Goal: Entertainment & Leisure: Consume media (video, audio)

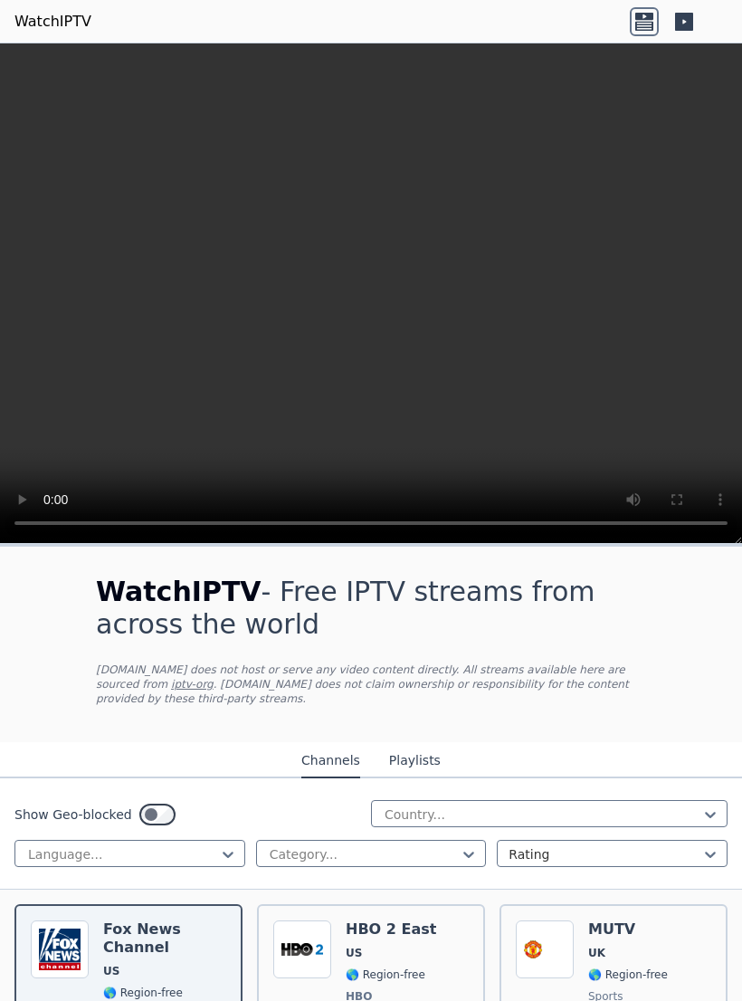
click at [13, 53] on video at bounding box center [371, 293] width 742 height 500
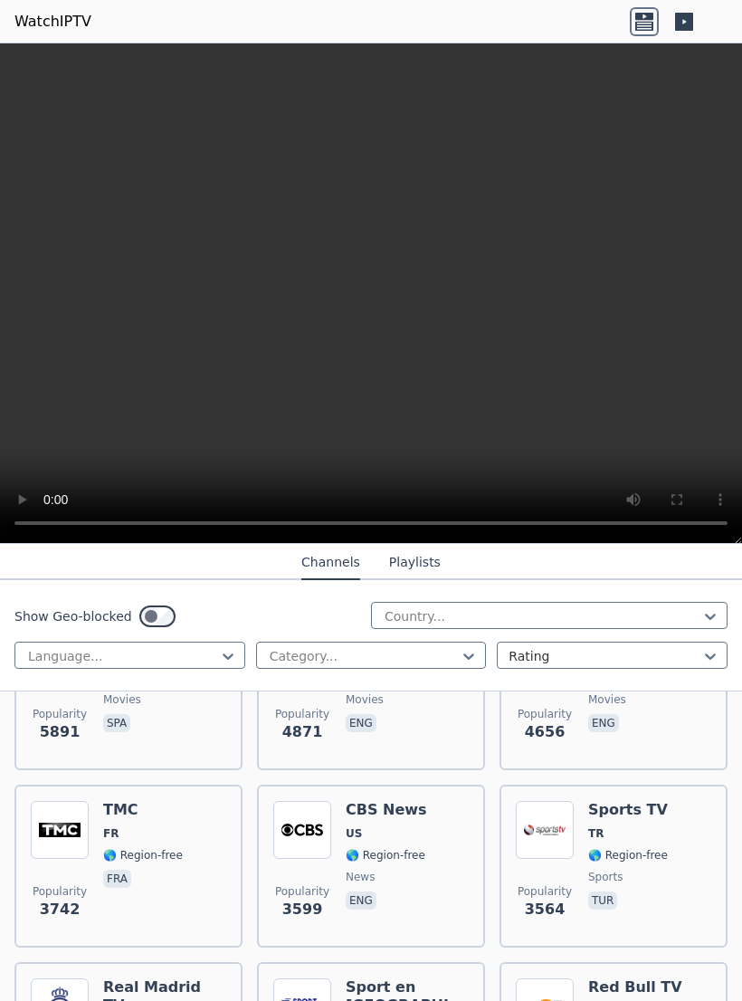
scroll to position [479, 0]
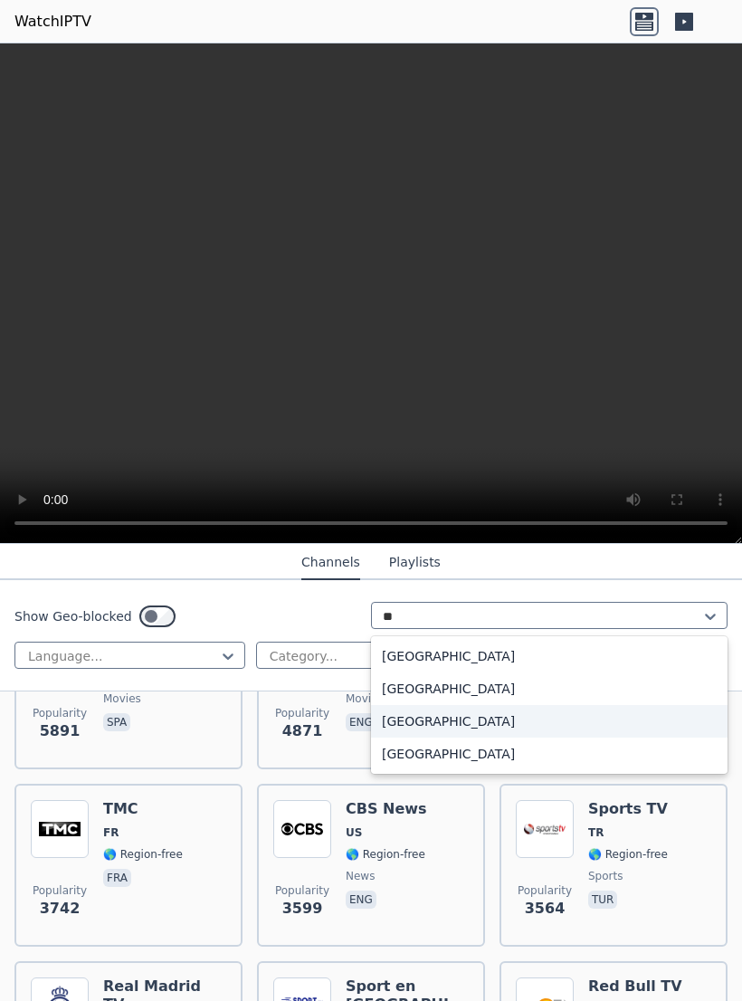
type input "*"
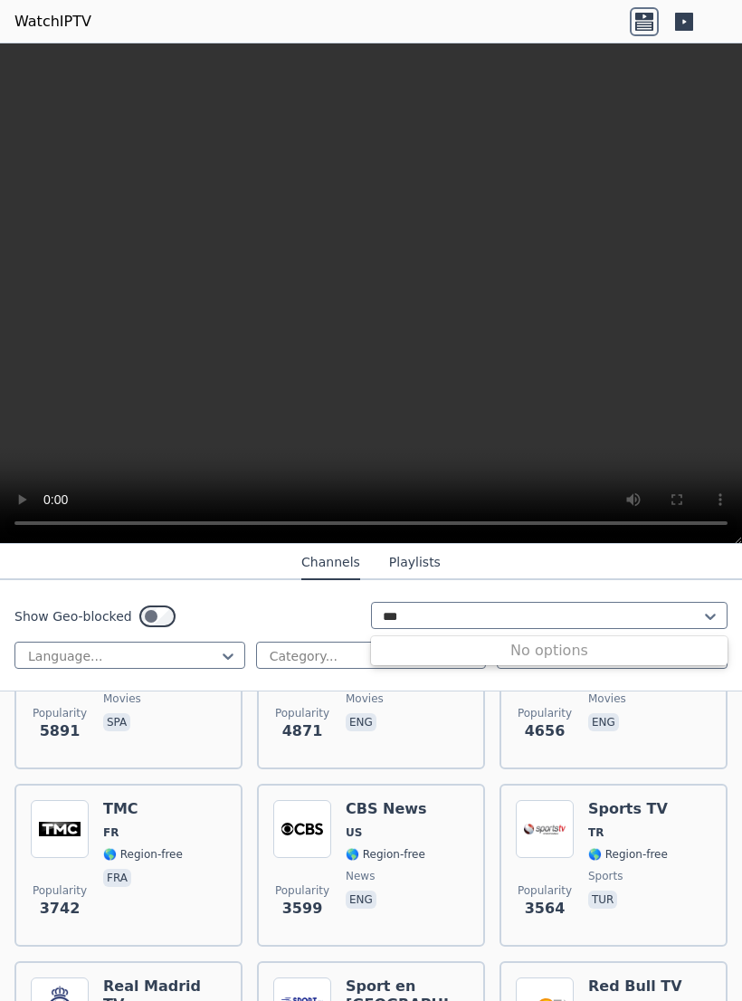
type input "***"
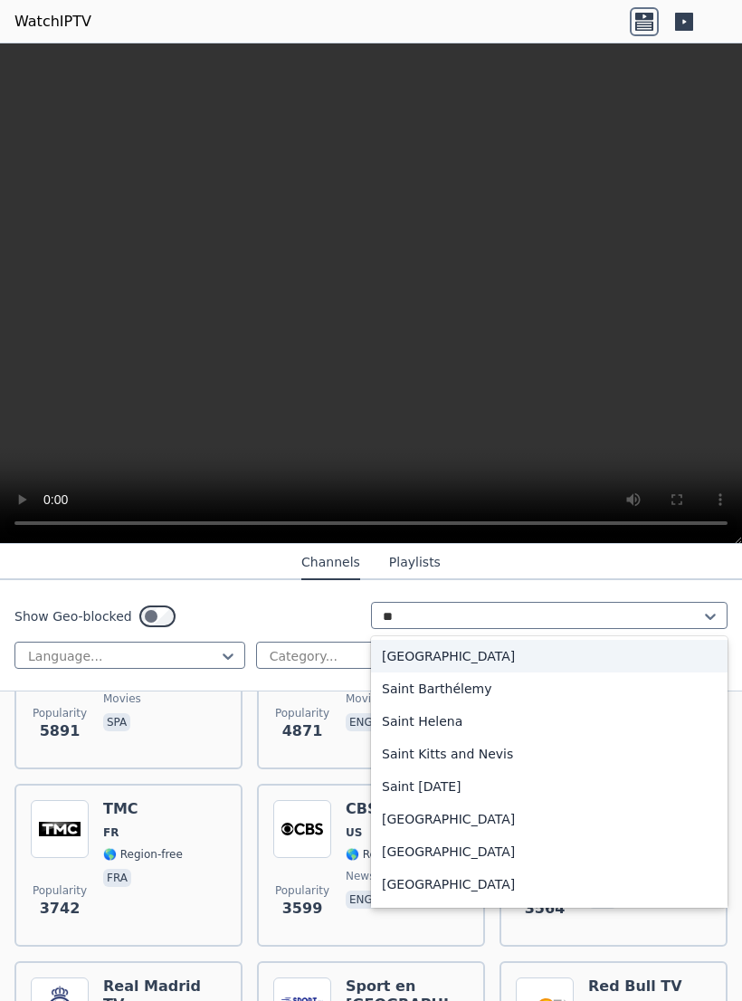
type input "*"
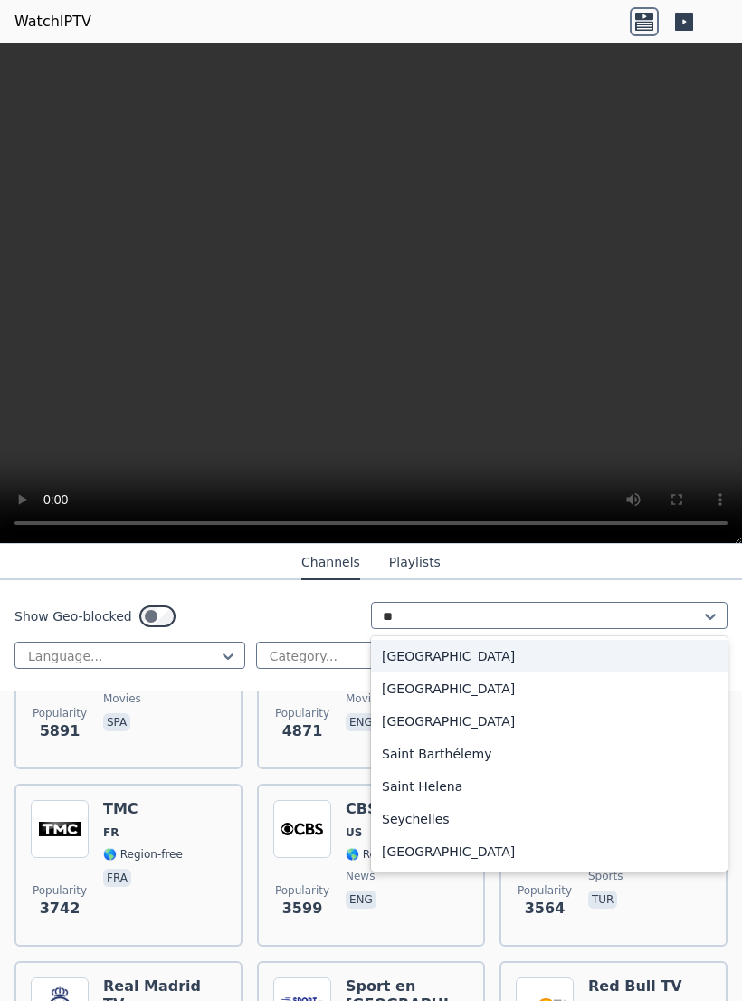
click at [410, 691] on div "[GEOGRAPHIC_DATA]" at bounding box center [549, 688] width 357 height 33
type input "**"
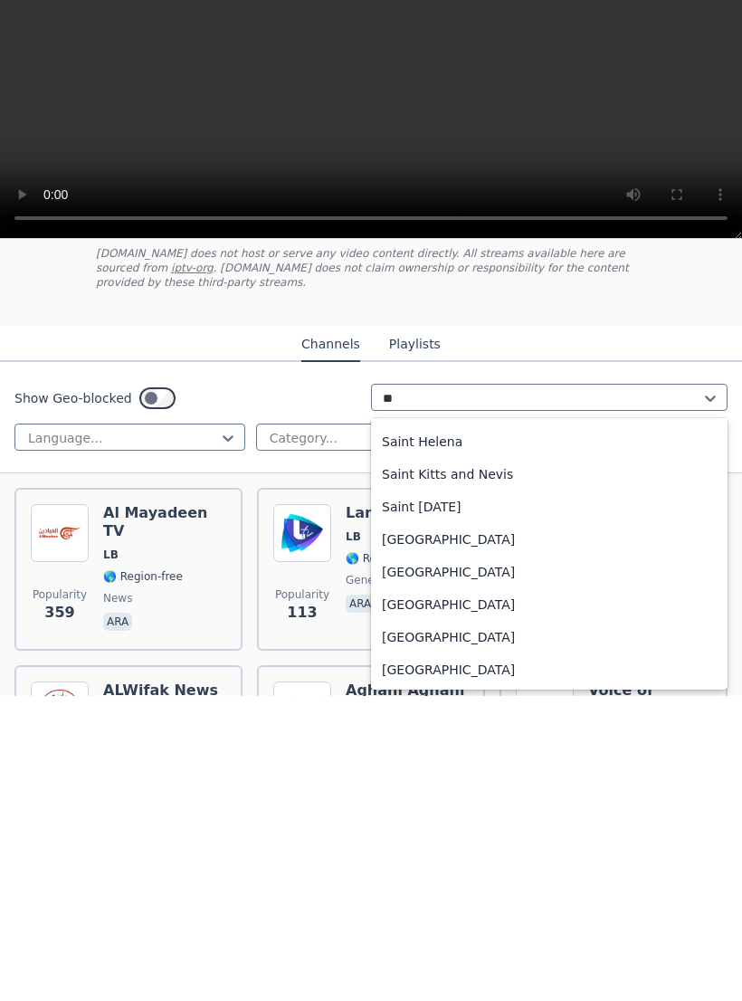
scroll to position [62, 0]
click at [434, 893] on div "[GEOGRAPHIC_DATA]" at bounding box center [549, 909] width 357 height 33
type input "**"
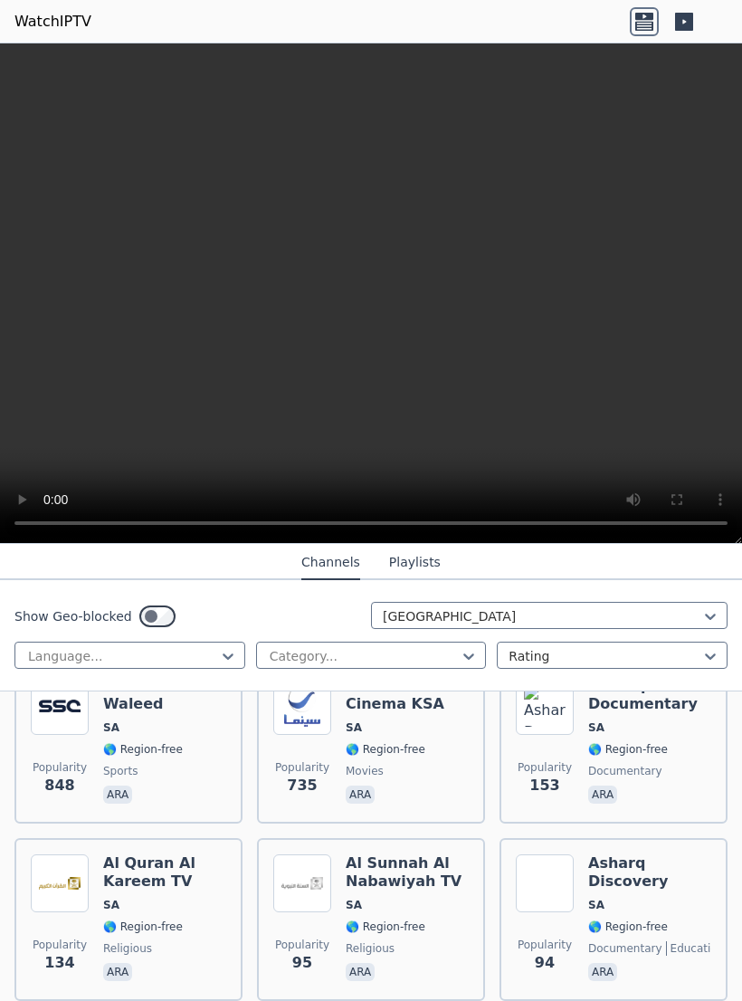
scroll to position [235, 0]
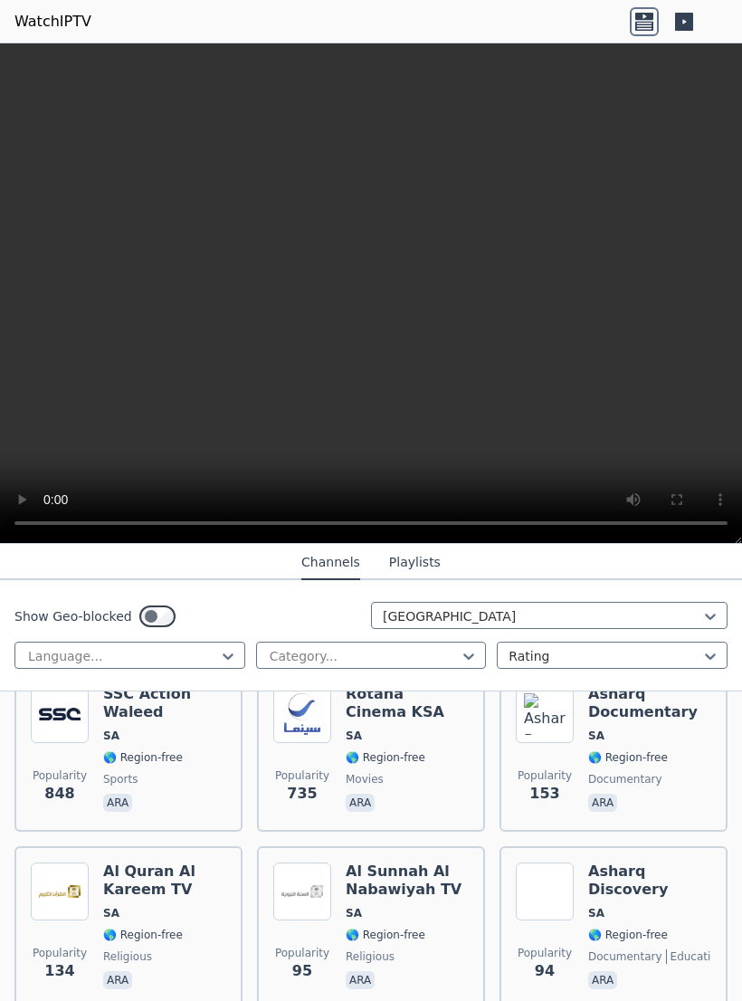
click at [420, 727] on div "Rotana Cinema KSA SA 🌎 Region-free movies ara" at bounding box center [407, 750] width 123 height 130
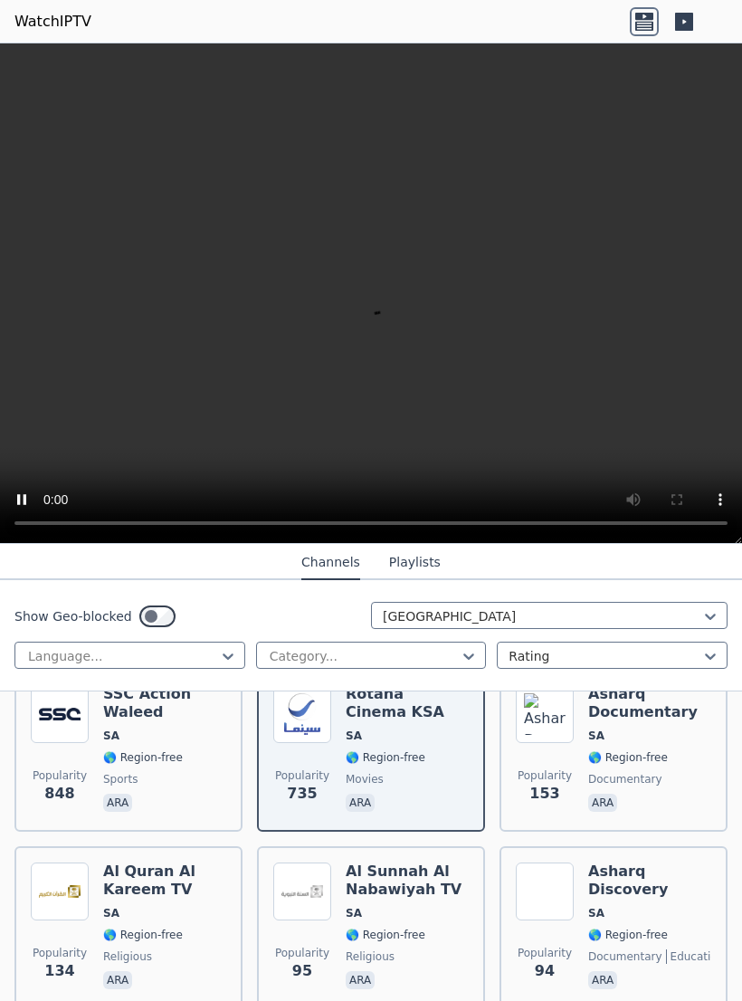
click at [610, 324] on video at bounding box center [371, 293] width 742 height 500
click at [581, 341] on video at bounding box center [371, 293] width 742 height 500
click at [554, 318] on video at bounding box center [371, 293] width 742 height 500
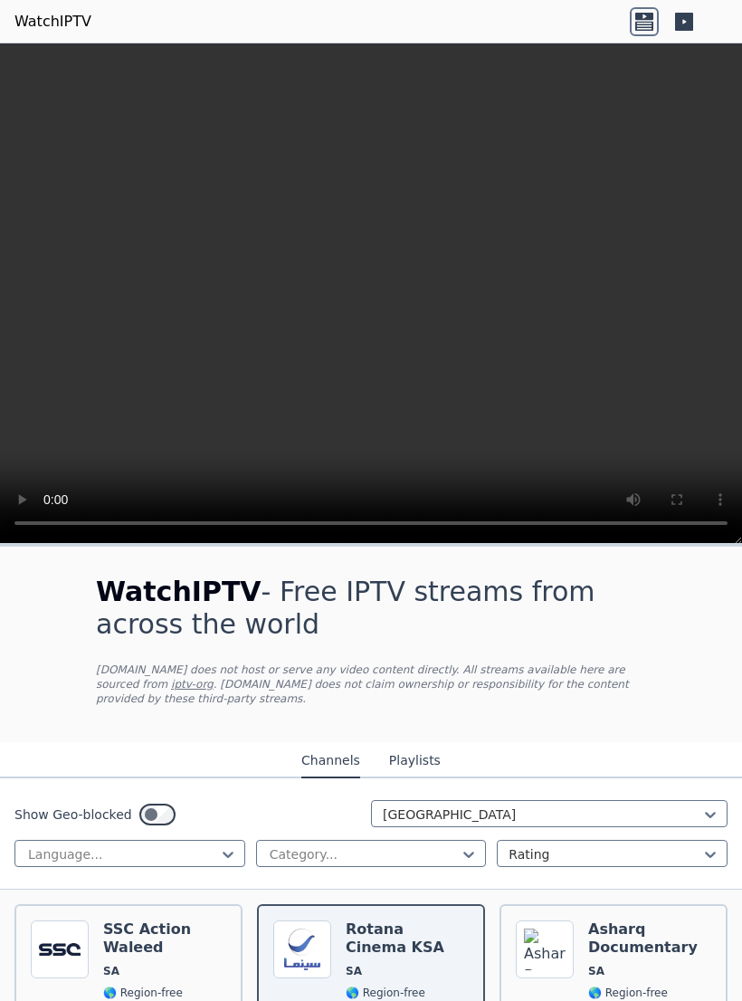
scroll to position [0, 0]
